Goal: Information Seeking & Learning: Understand process/instructions

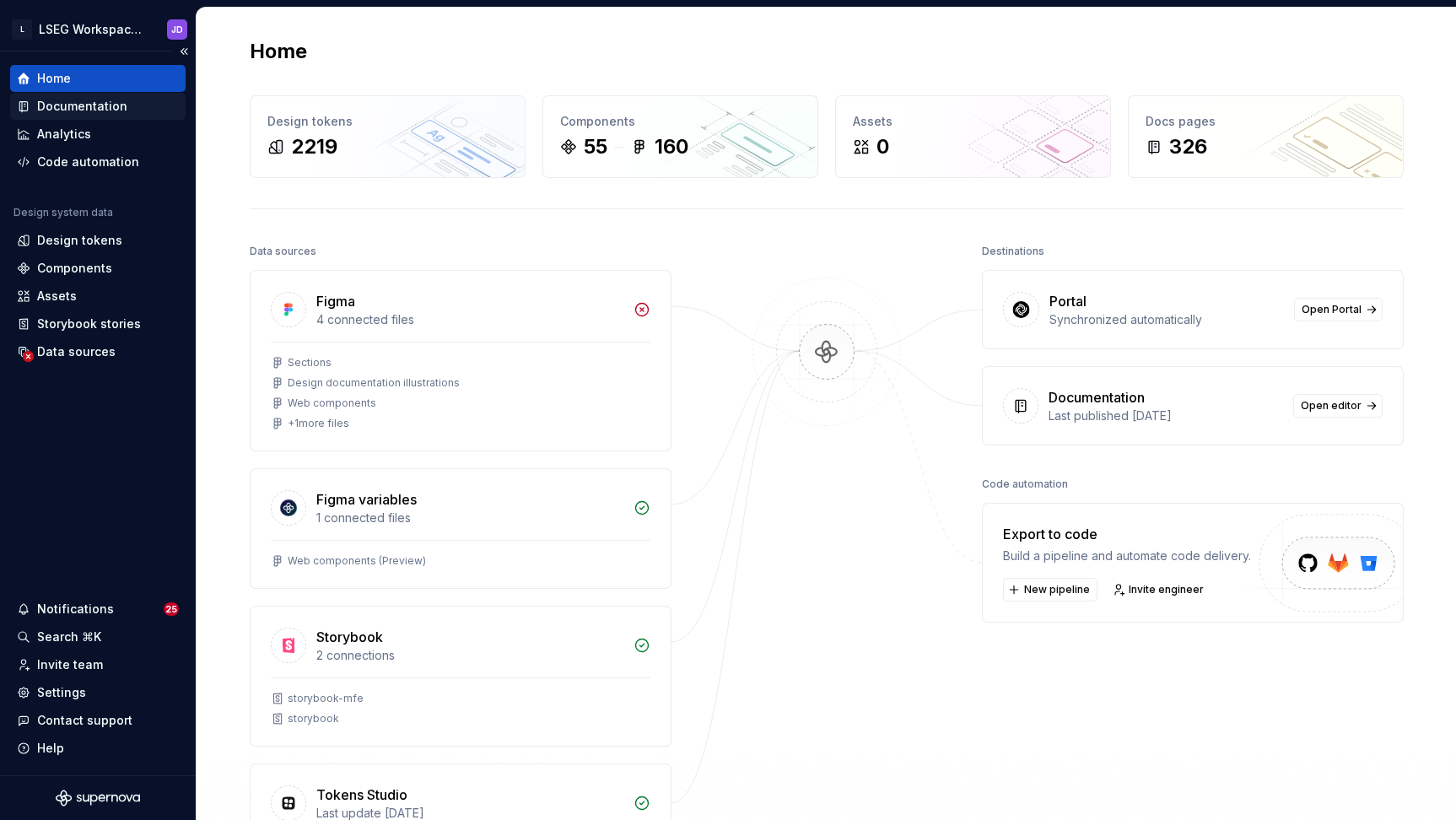
click at [61, 111] on div "Documentation" at bounding box center [82, 107] width 90 height 17
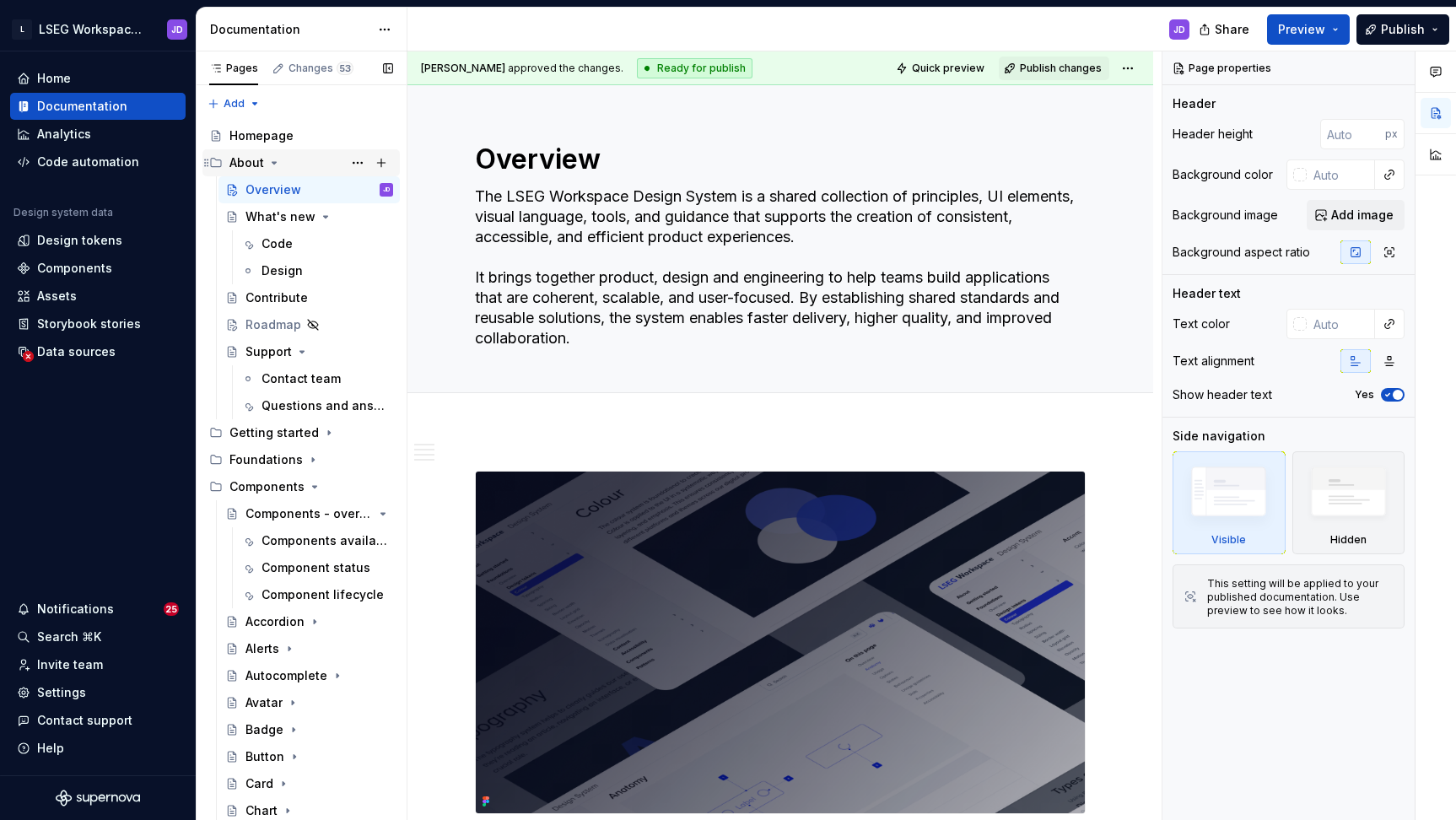
click at [268, 163] on icon "Page tree" at bounding box center [274, 163] width 13 height 13
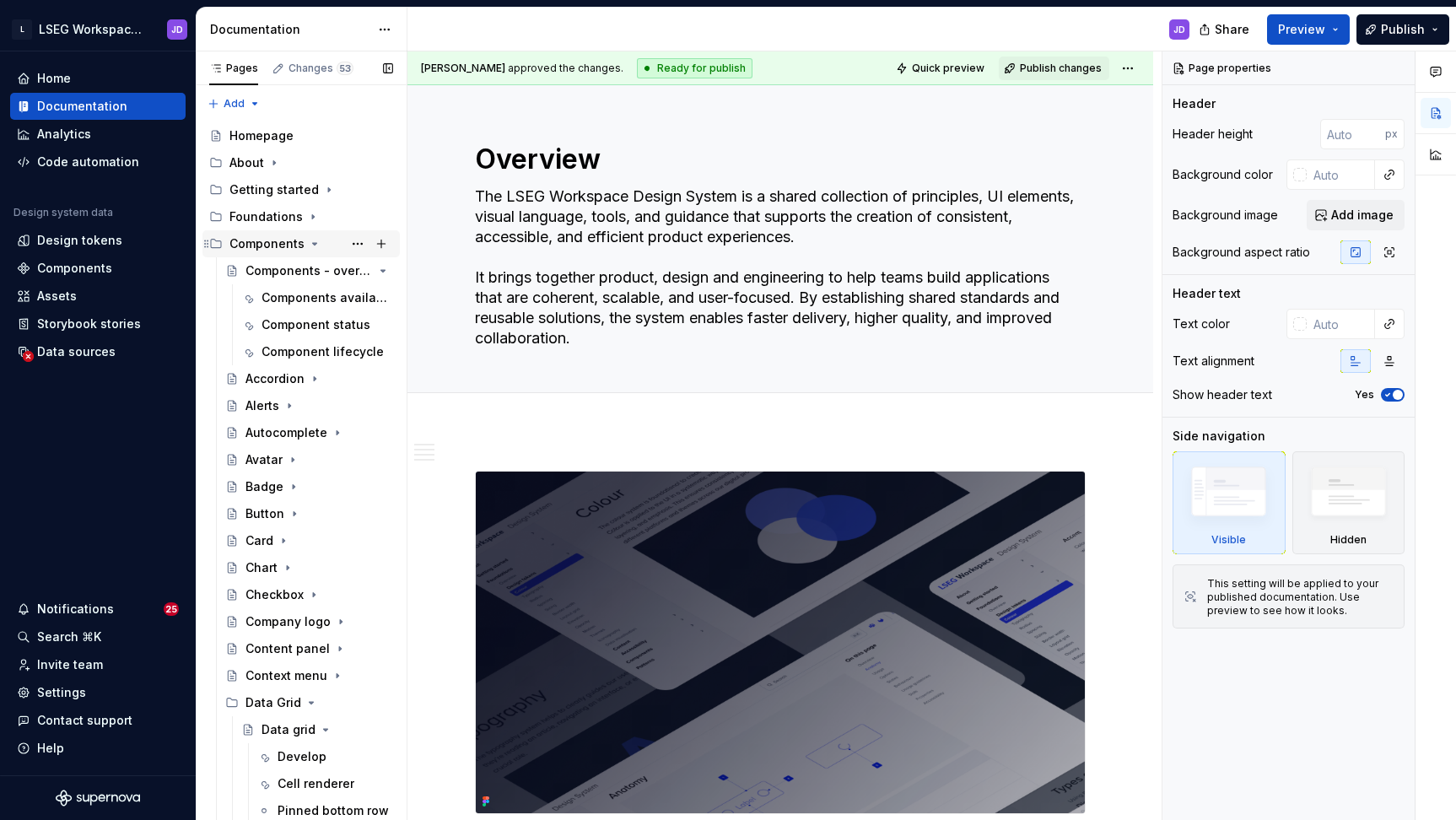
click at [300, 241] on div "Components" at bounding box center [266, 244] width 75 height 17
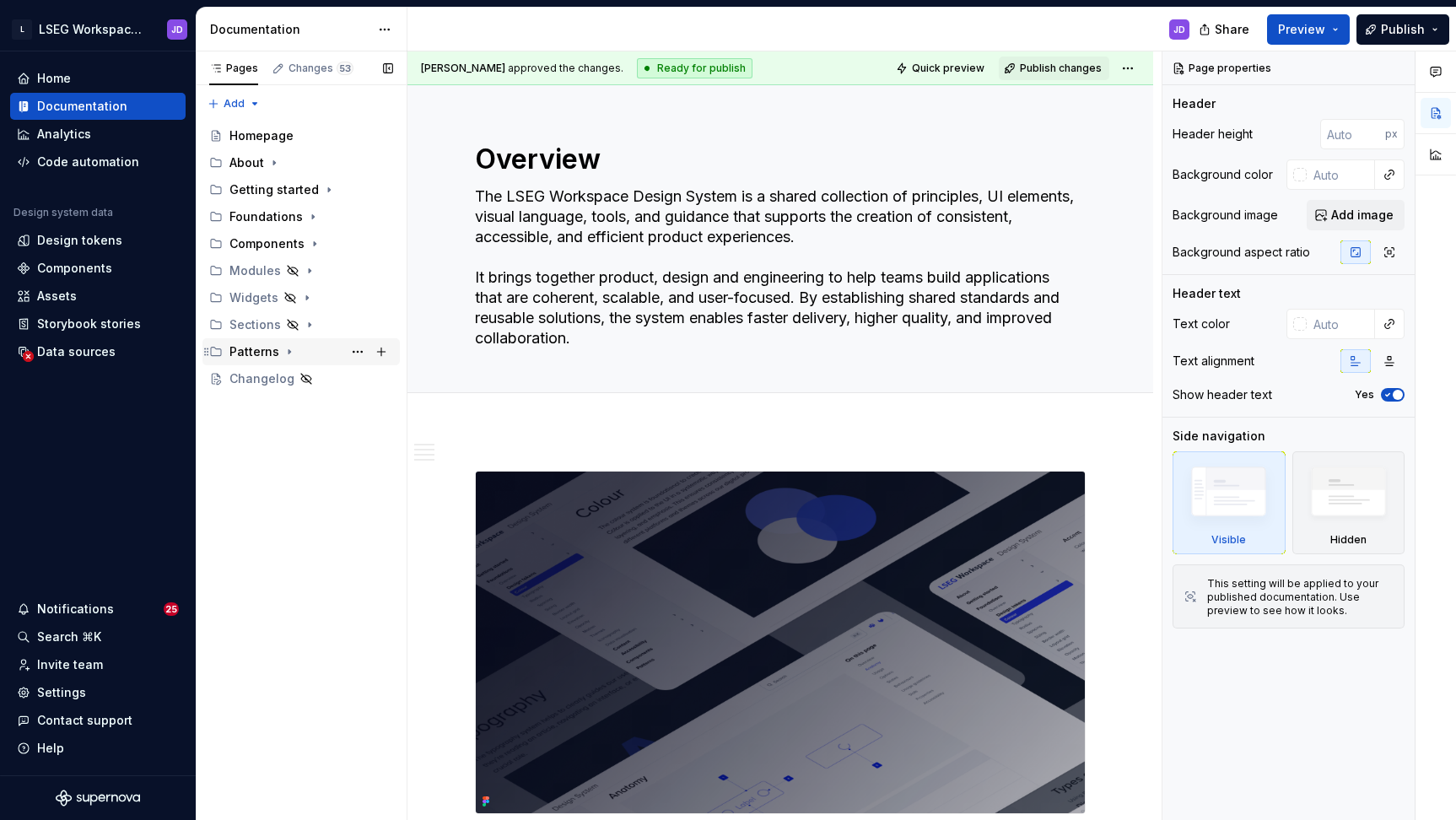
click at [269, 354] on div "Patterns" at bounding box center [254, 352] width 49 height 17
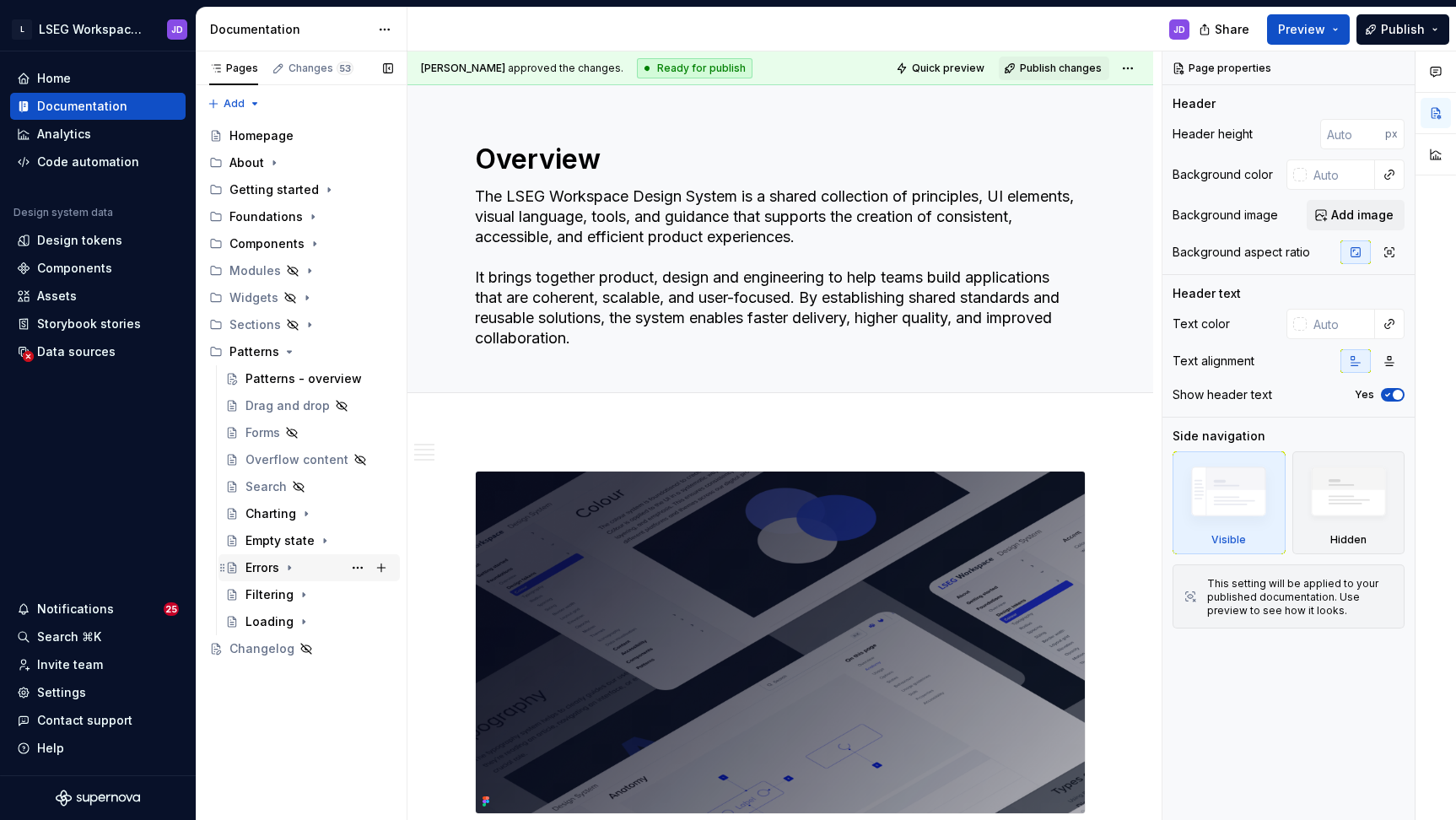
click at [284, 566] on icon "Page tree" at bounding box center [289, 568] width 13 height 13
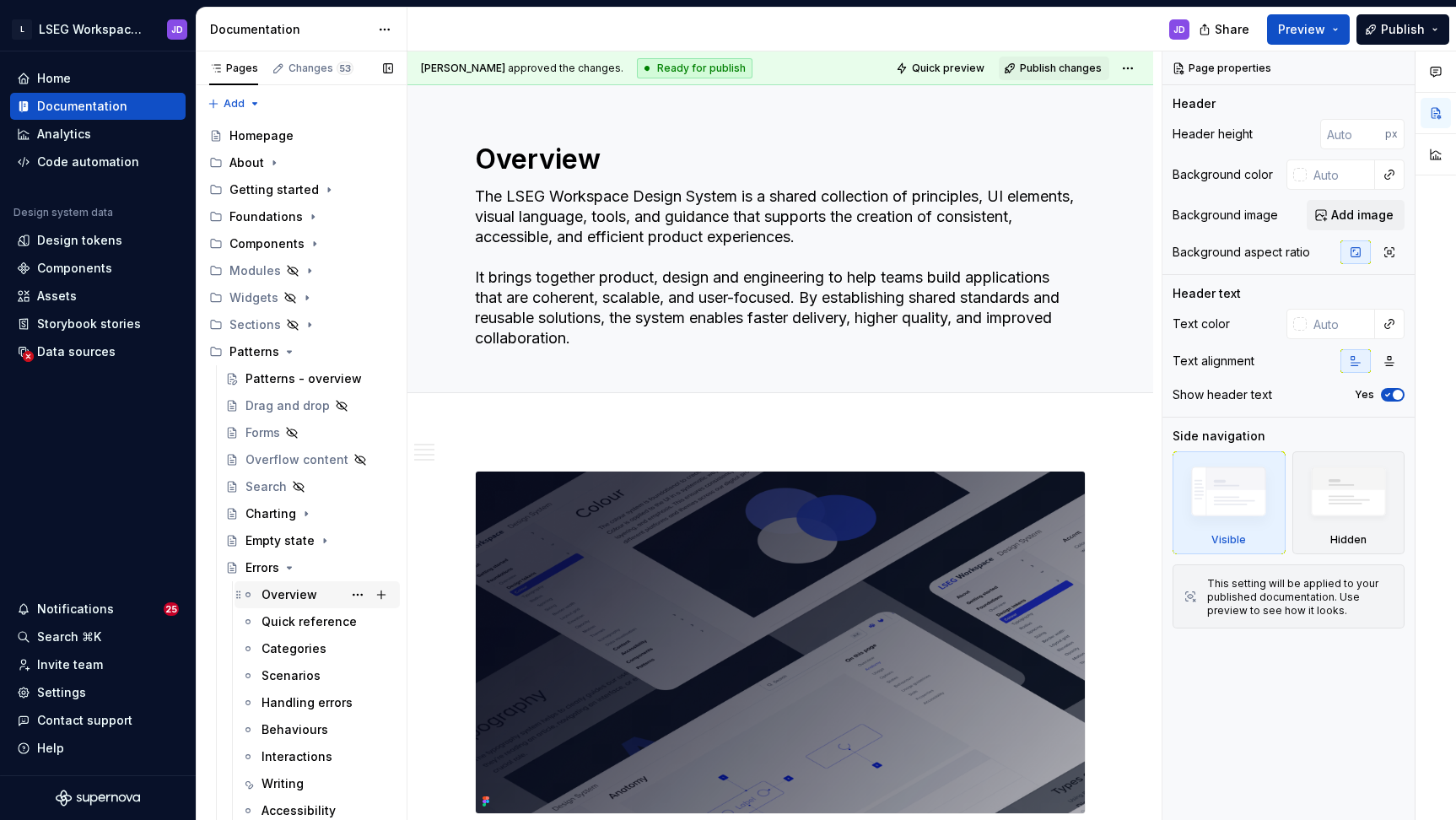
click at [297, 597] on div "Overview" at bounding box center [289, 595] width 56 height 17
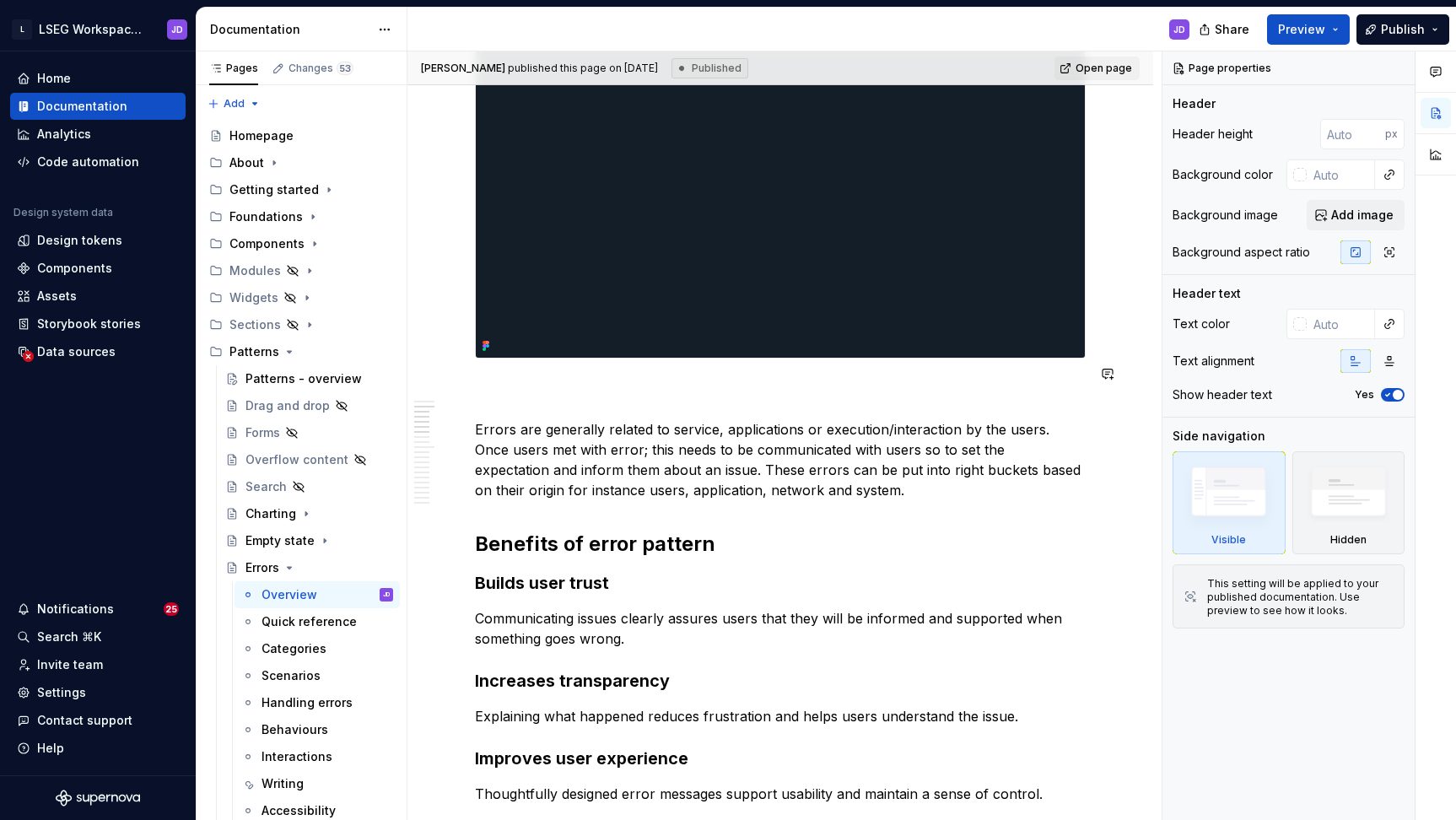
scroll to position [677, 0]
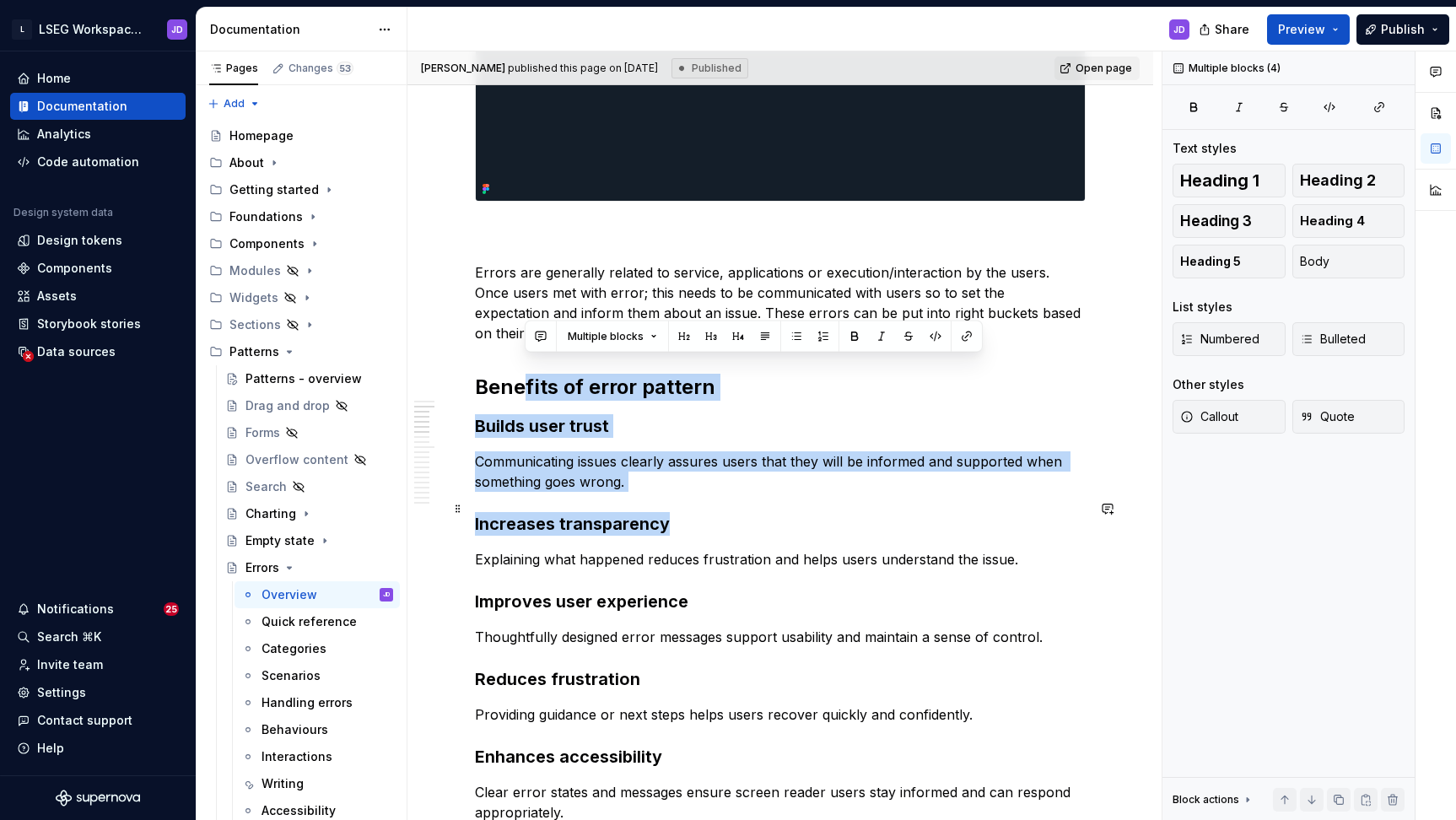
drag, startPoint x: 521, startPoint y: 363, endPoint x: 671, endPoint y: 516, distance: 214.3
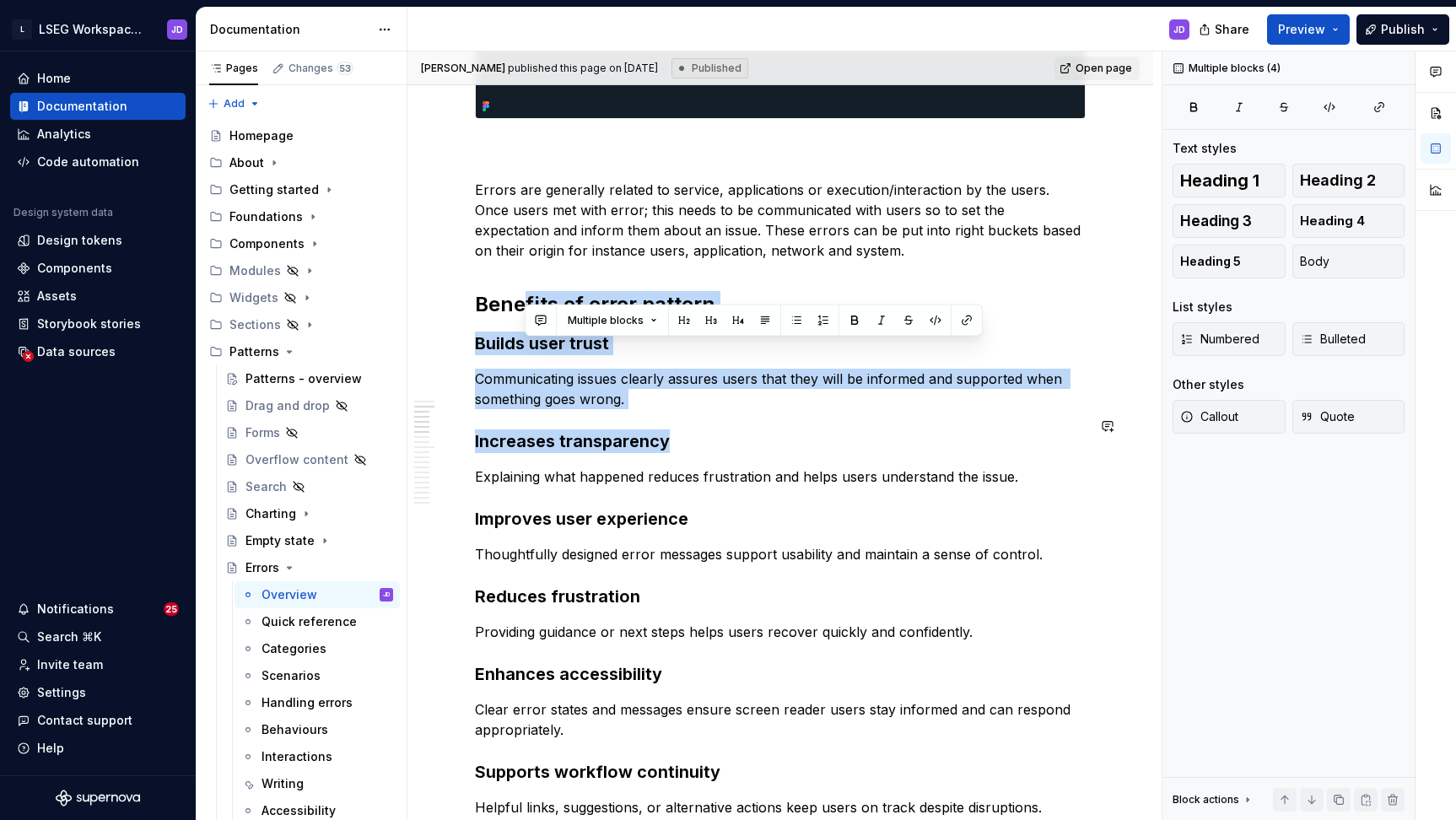
scroll to position [797, 0]
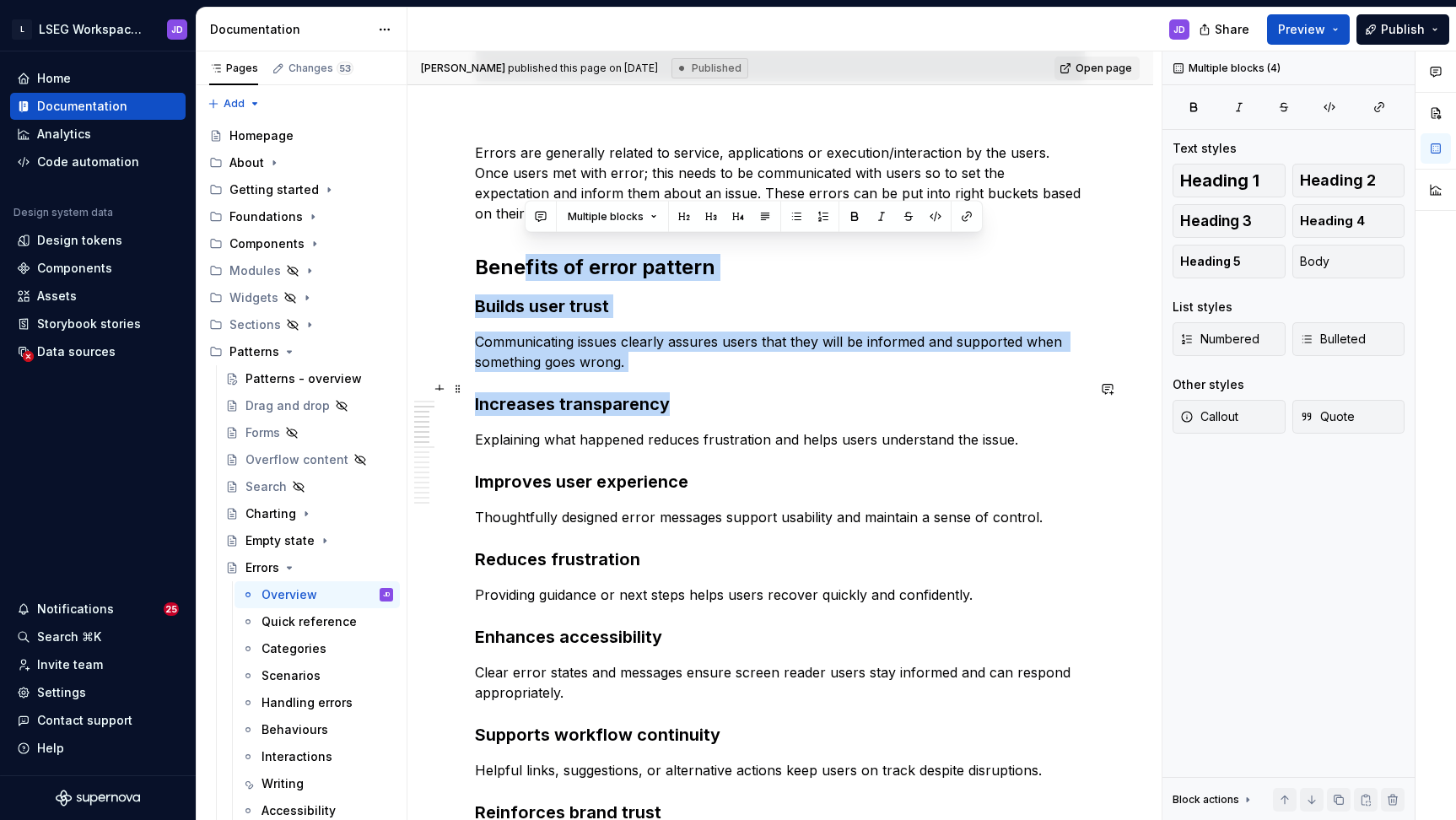
click at [678, 393] on h3 "Increases transparency" at bounding box center [780, 404] width 611 height 24
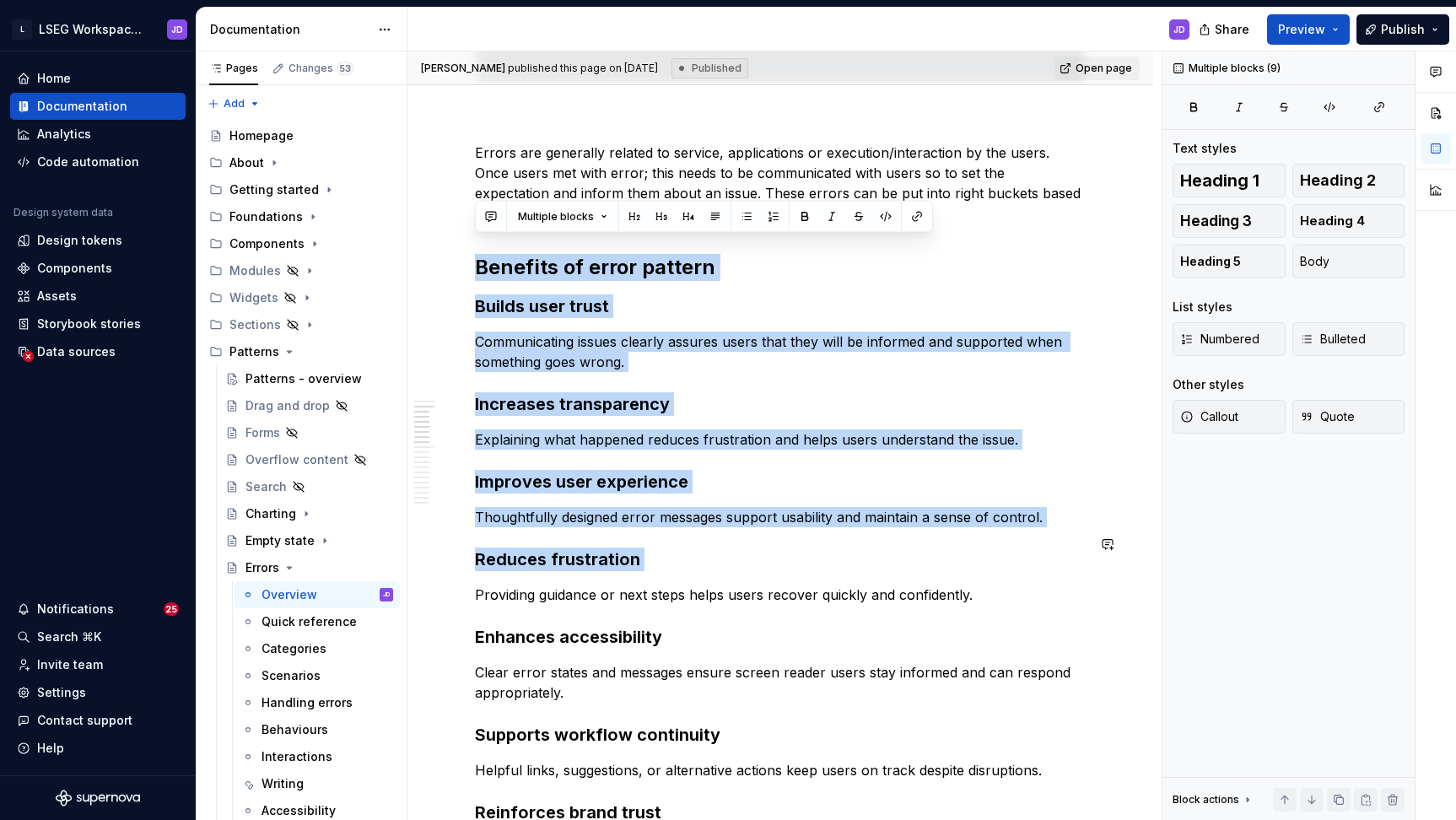
drag, startPoint x: 476, startPoint y: 255, endPoint x: 601, endPoint y: 558, distance: 327.8
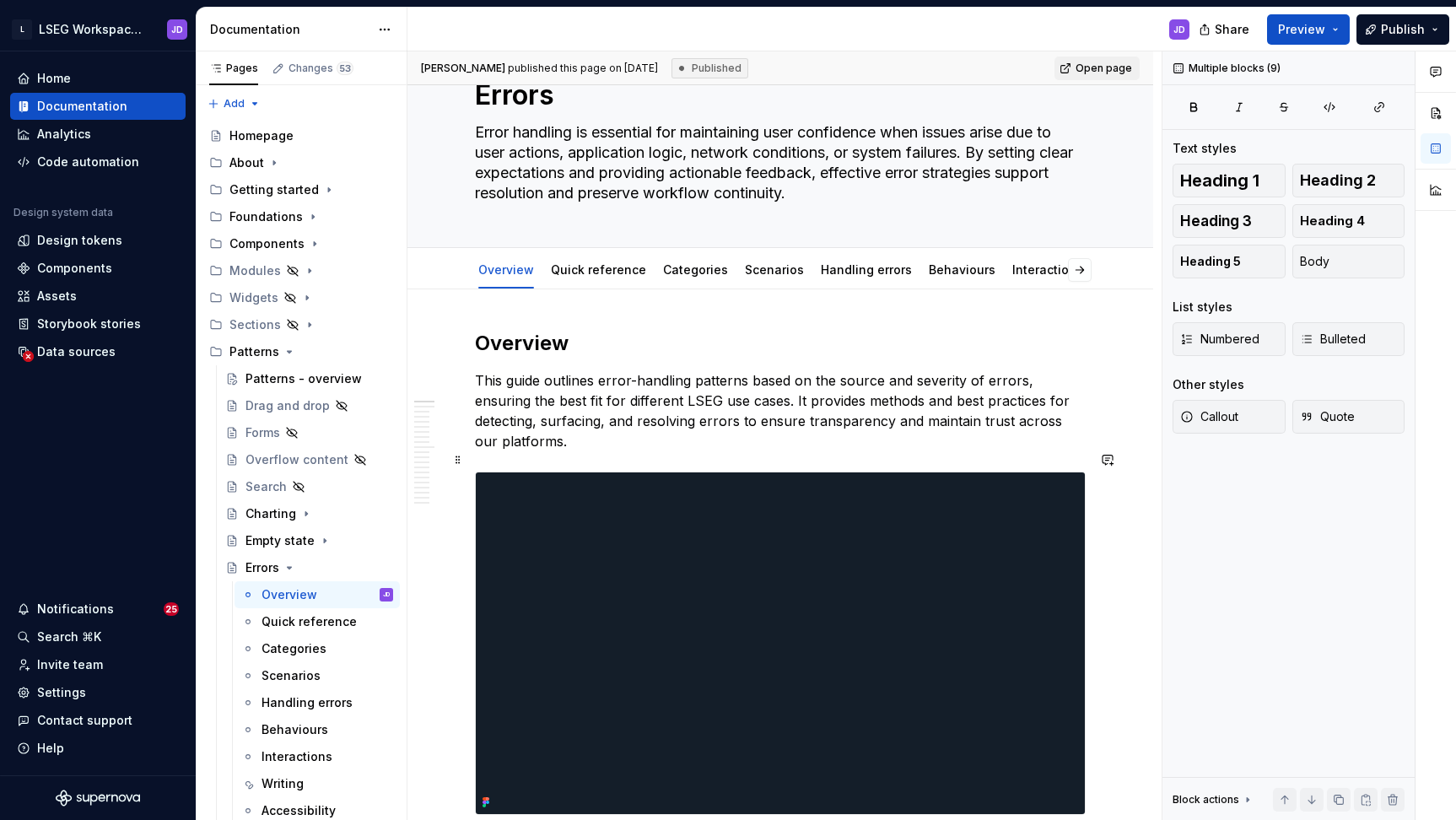
scroll to position [0, 0]
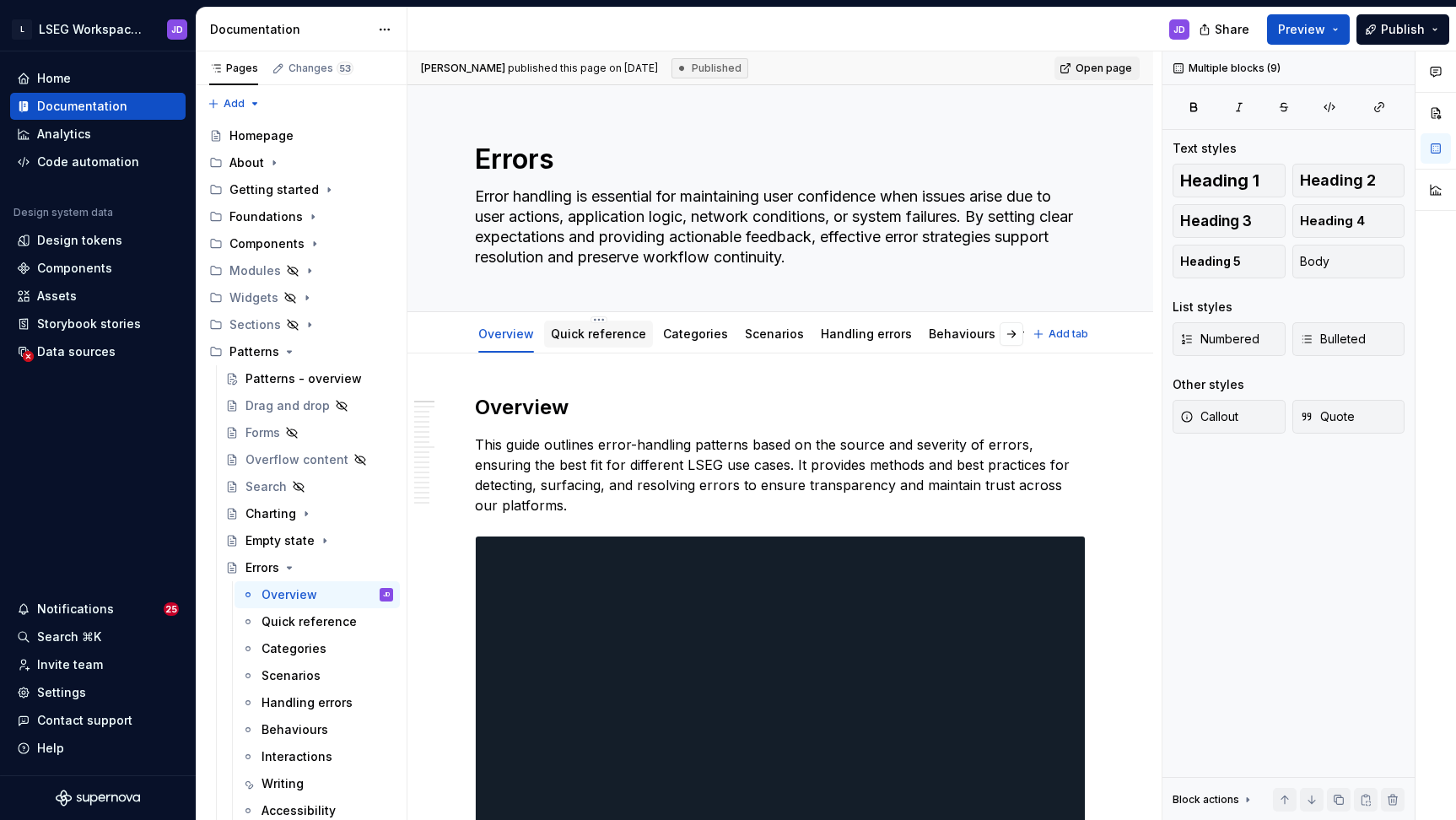
click at [589, 341] on link "Quick reference" at bounding box center [598, 333] width 95 height 14
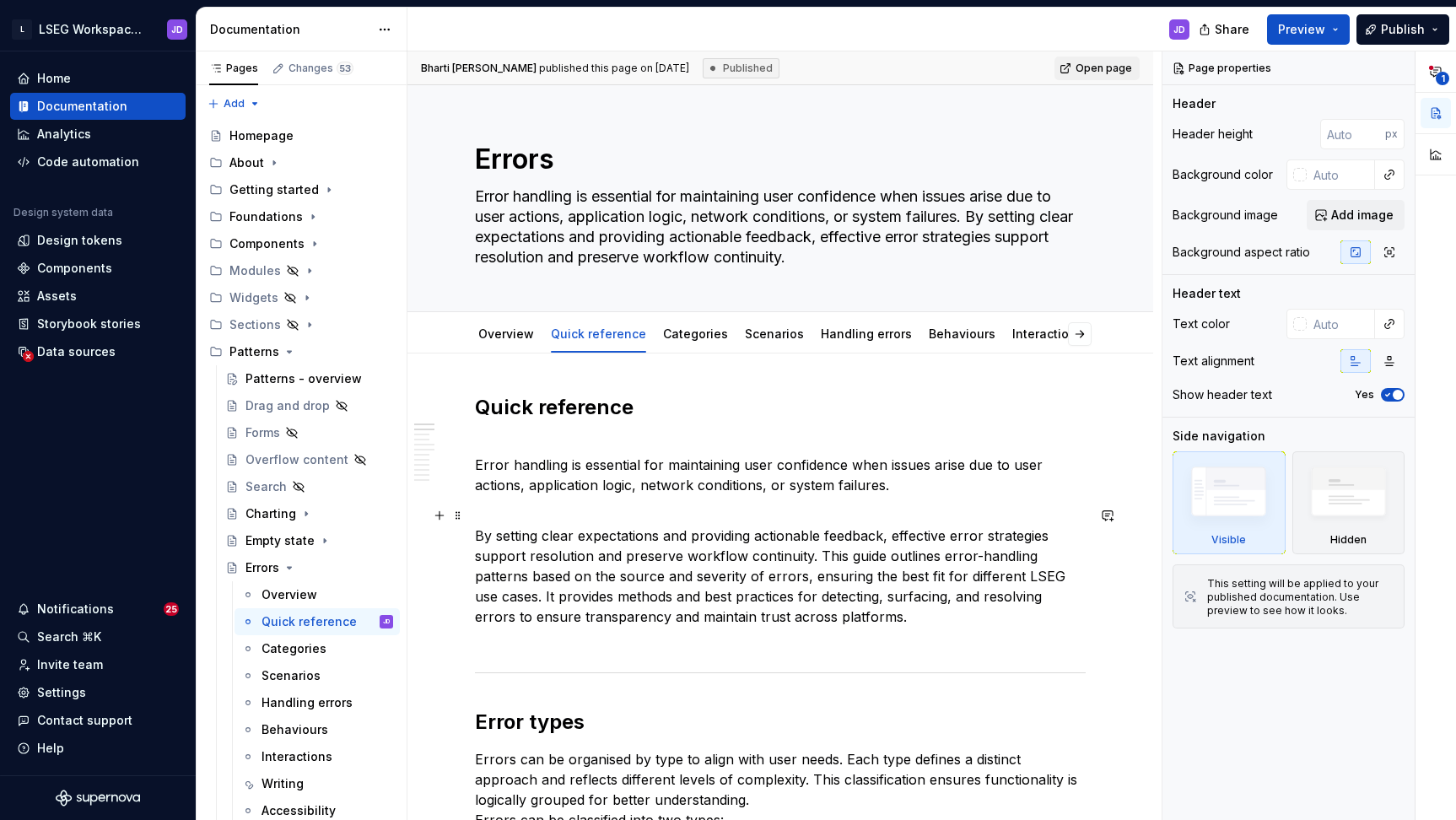
type textarea "*"
